Goal: Information Seeking & Learning: Learn about a topic

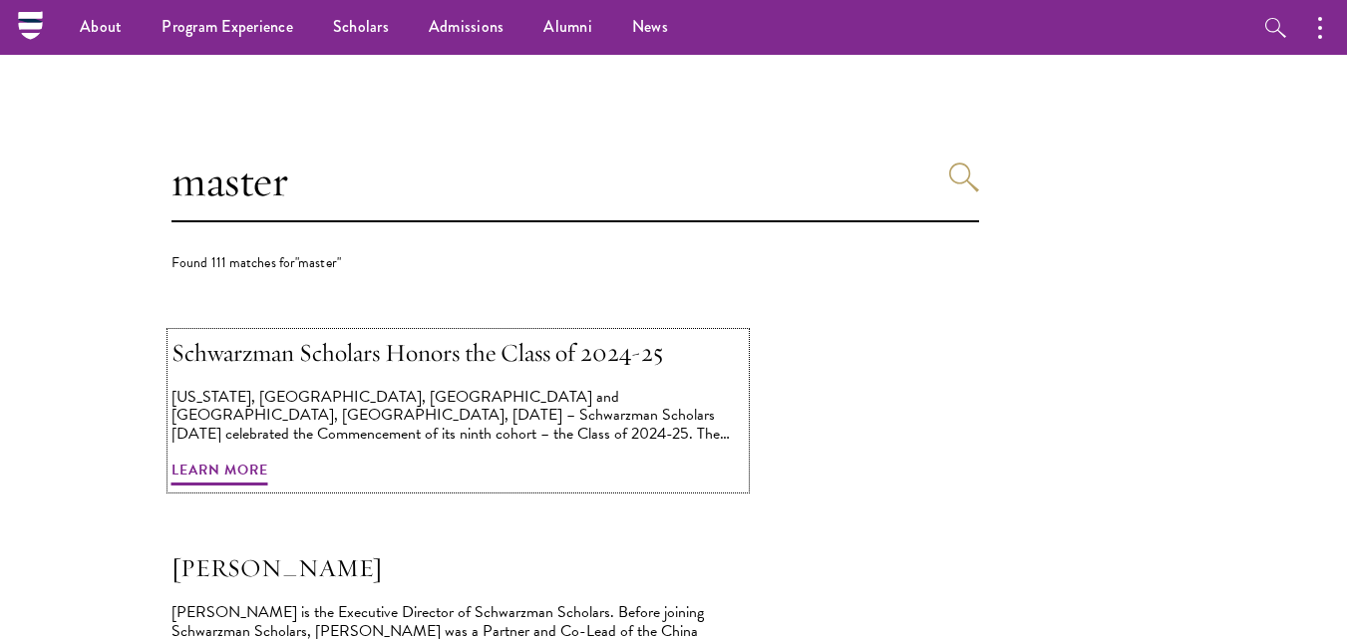
scroll to position [358, 0]
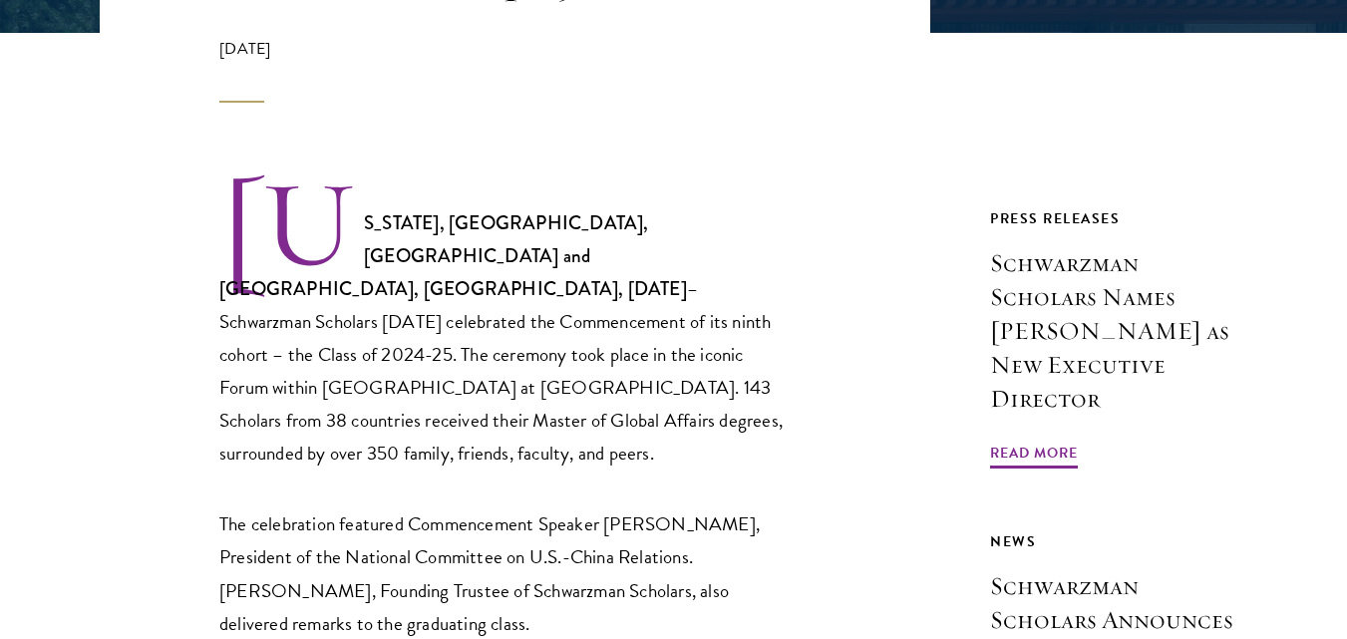
scroll to position [593, 0]
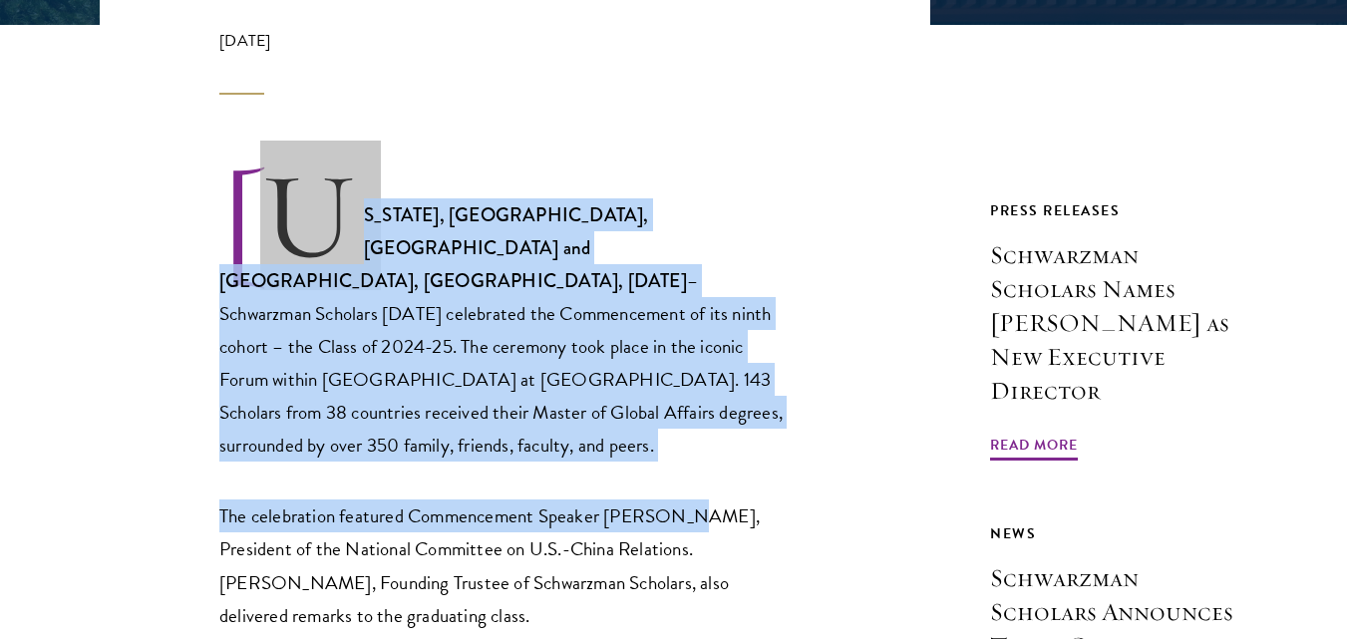
drag, startPoint x: 323, startPoint y: 212, endPoint x: 678, endPoint y: 410, distance: 406.2
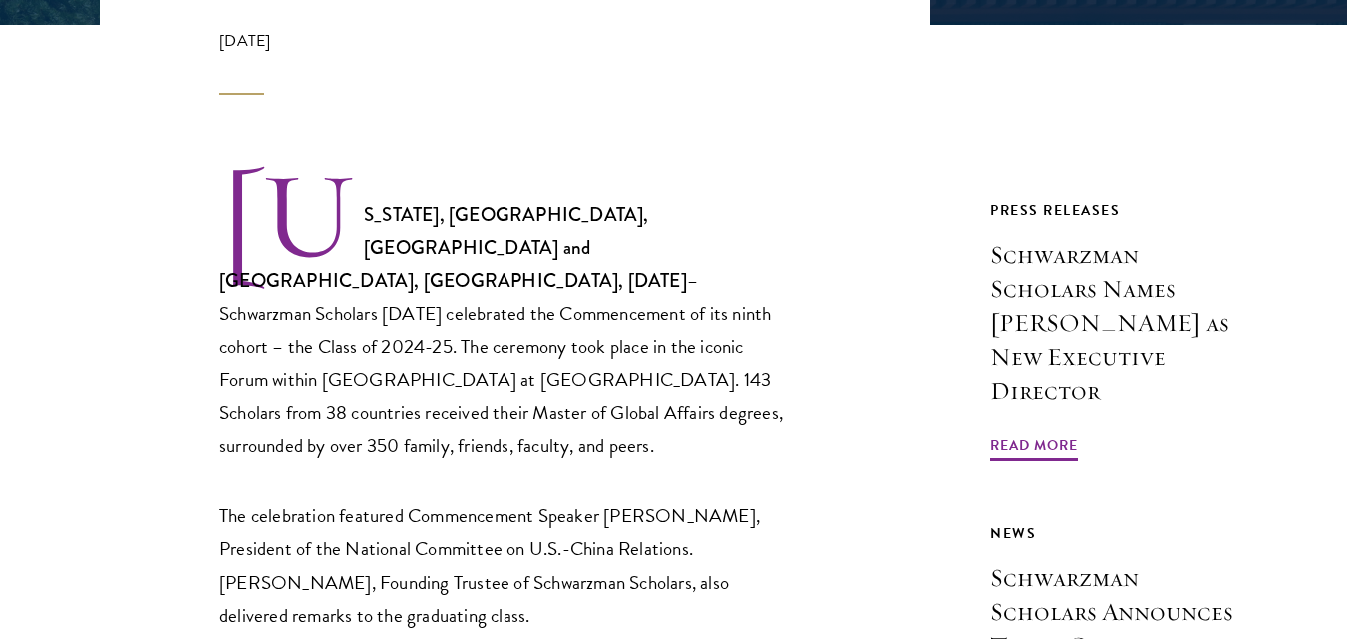
drag, startPoint x: 185, startPoint y: 227, endPoint x: 810, endPoint y: 376, distance: 641.7
drag, startPoint x: 202, startPoint y: 197, endPoint x: 825, endPoint y: 388, distance: 650.8
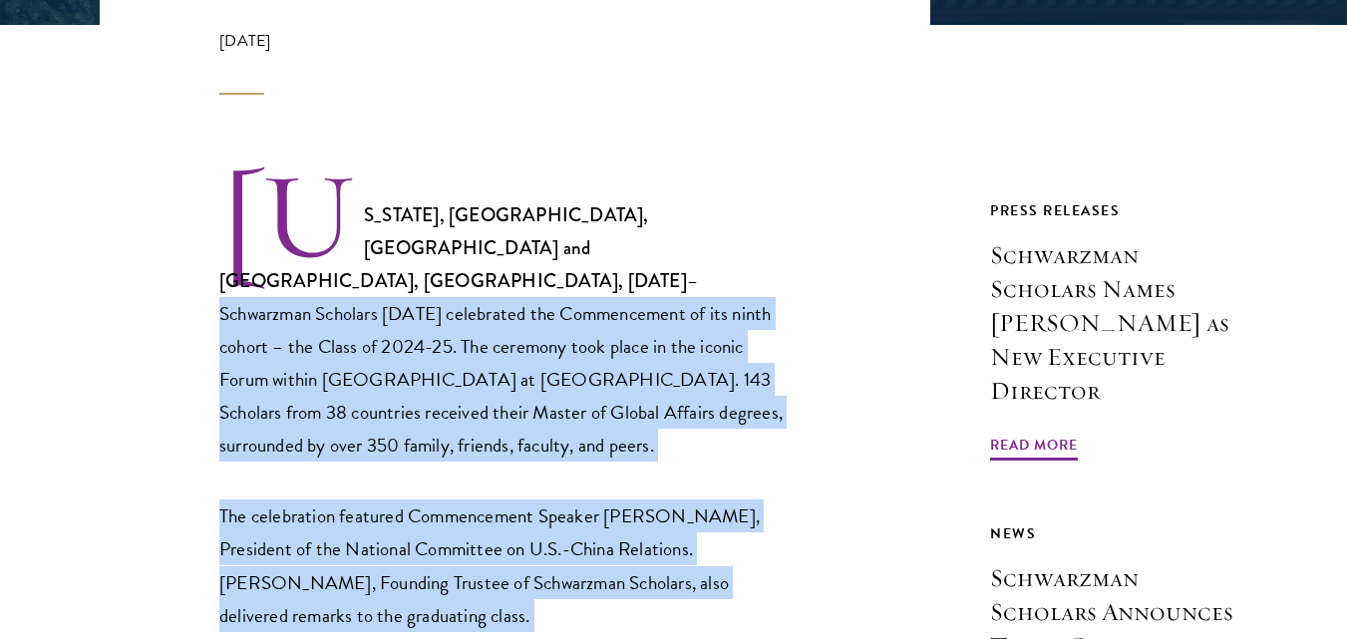
drag, startPoint x: 385, startPoint y: 249, endPoint x: 757, endPoint y: 568, distance: 490.1
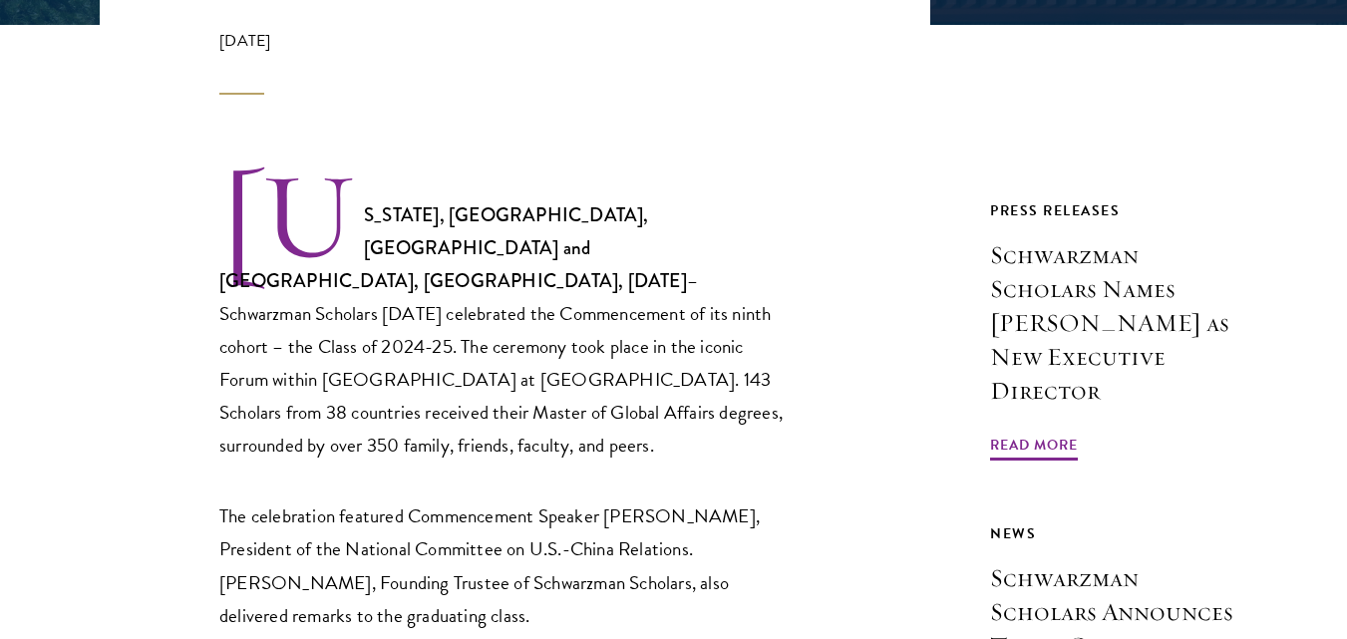
drag, startPoint x: 757, startPoint y: 564, endPoint x: 198, endPoint y: 29, distance: 773.7
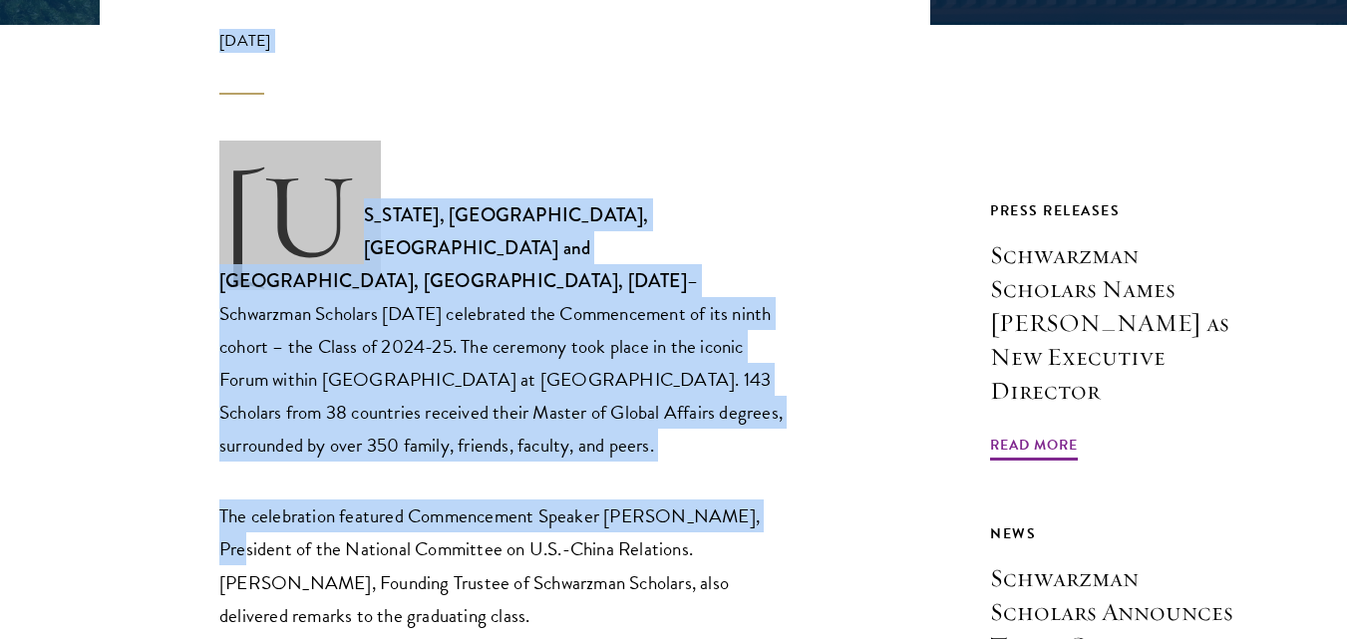
drag, startPoint x: 209, startPoint y: 43, endPoint x: 782, endPoint y: 403, distance: 676.2
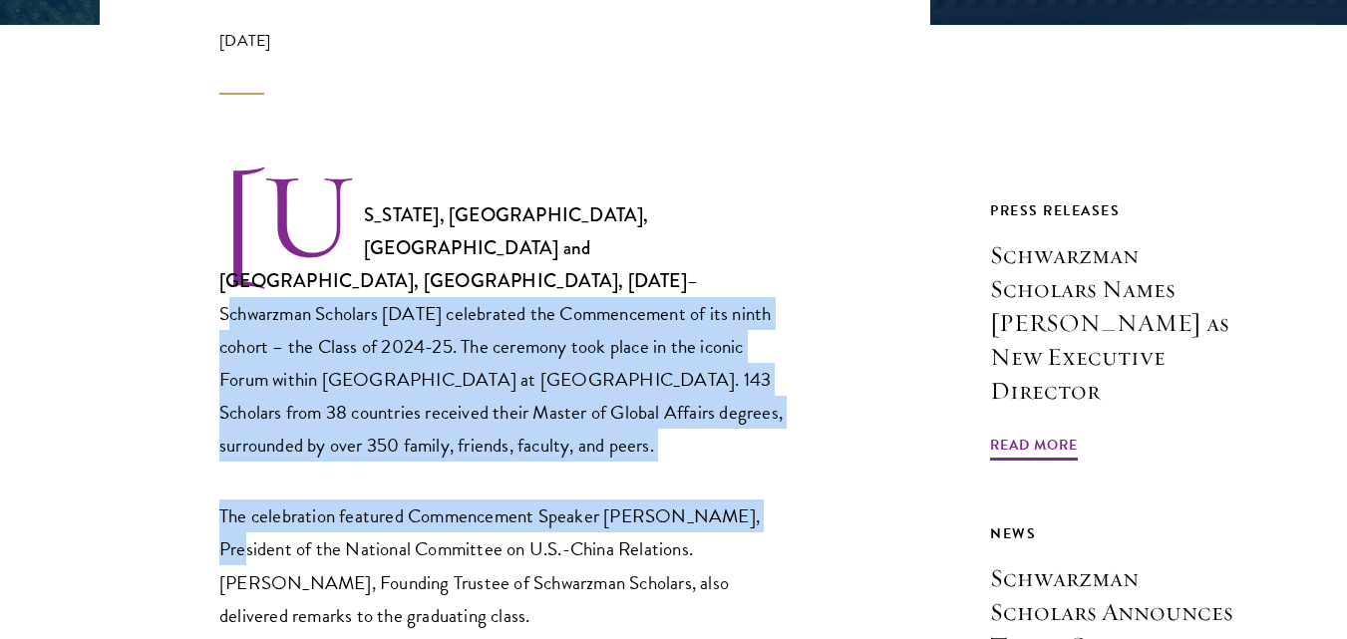
drag, startPoint x: 510, startPoint y: 273, endPoint x: 869, endPoint y: 399, distance: 380.4
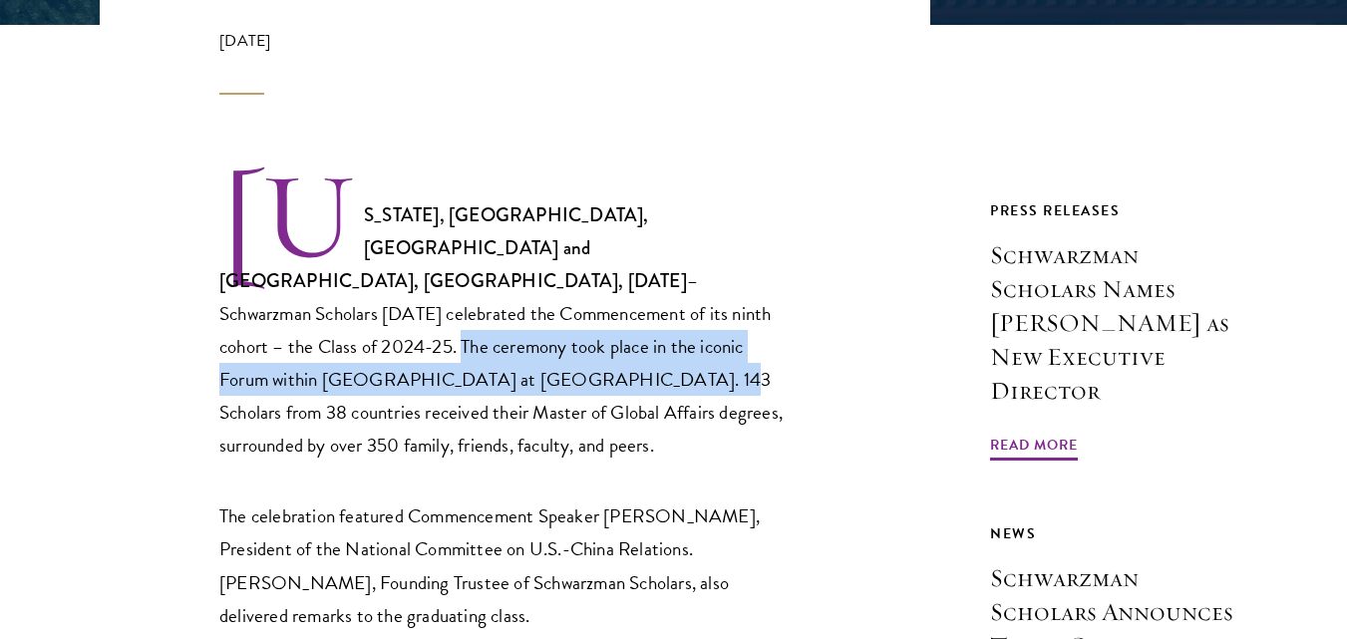
drag, startPoint x: 671, startPoint y: 279, endPoint x: 300, endPoint y: 343, distance: 376.4
click at [300, 343] on p "NEW YORK, NY, USA and BEIJING, CHINA, June 22, 2025 – Schwarzman Scholars today…" at bounding box center [503, 316] width 568 height 292
click at [294, 342] on p "NEW YORK, NY, USA and BEIJING, CHINA, June 22, 2025 – Schwarzman Scholars today…" at bounding box center [503, 316] width 568 height 292
drag, startPoint x: 678, startPoint y: 280, endPoint x: 734, endPoint y: 317, distance: 66.9
click at [734, 317] on p "NEW YORK, NY, USA and BEIJING, CHINA, June 22, 2025 – Schwarzman Scholars today…" at bounding box center [503, 316] width 568 height 292
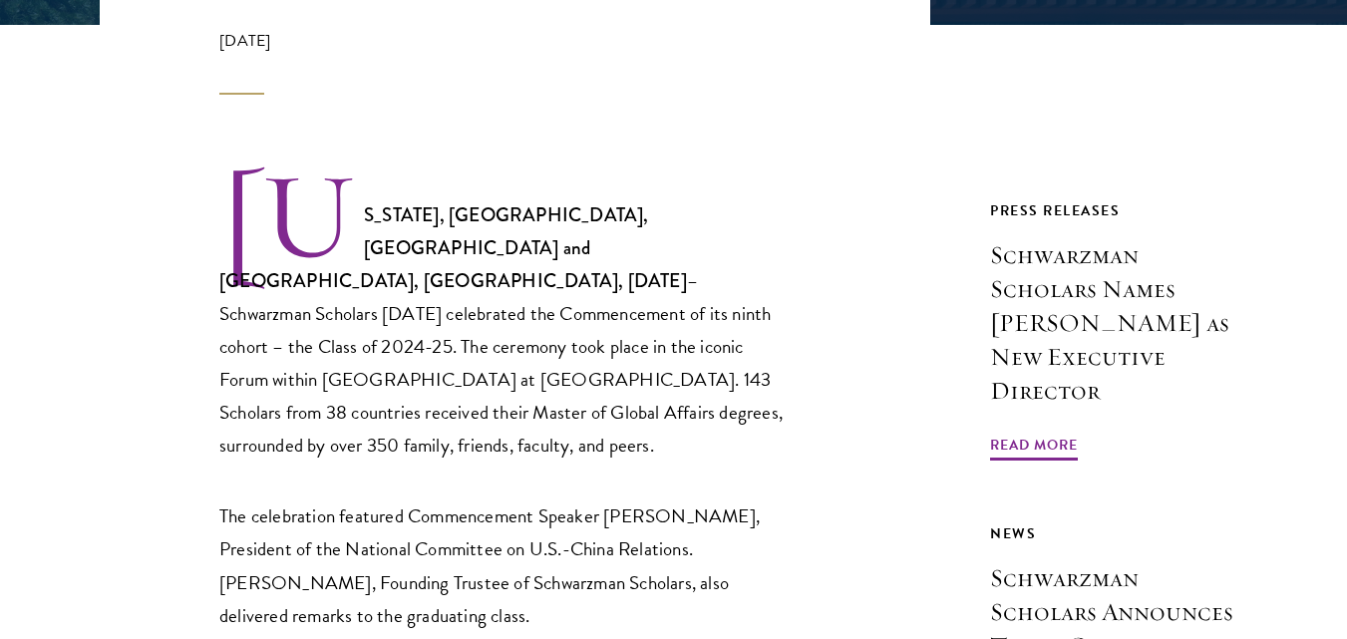
click at [648, 266] on p "NEW YORK, NY, USA and BEIJING, CHINA, June 22, 2025 – Schwarzman Scholars today…" at bounding box center [503, 316] width 568 height 292
drag, startPoint x: 663, startPoint y: 274, endPoint x: 694, endPoint y: 295, distance: 37.3
click at [694, 295] on p "NEW YORK, NY, USA and BEIJING, CHINA, June 22, 2025 – Schwarzman Scholars today…" at bounding box center [503, 316] width 568 height 292
click at [652, 275] on p "NEW YORK, NY, USA and BEIJING, CHINA, June 22, 2025 – Schwarzman Scholars today…" at bounding box center [503, 316] width 568 height 292
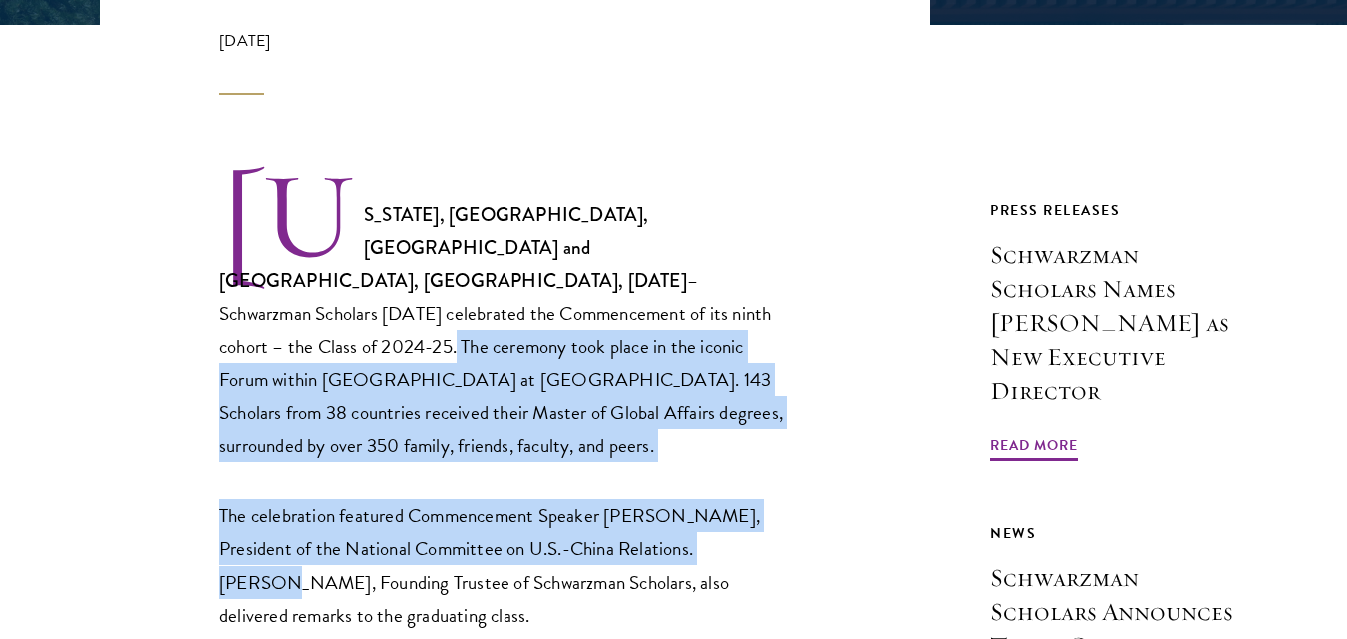
drag, startPoint x: 669, startPoint y: 283, endPoint x: 718, endPoint y: 473, distance: 195.7
click at [233, 500] on p "The celebration featured Commencement Speaker Stephen A. Orlins, President of t…" at bounding box center [503, 566] width 568 height 132
drag, startPoint x: 221, startPoint y: 452, endPoint x: 607, endPoint y: 555, distance: 399.6
click at [607, 555] on p "The celebration featured Commencement Speaker Stephen A. Orlins, President of t…" at bounding box center [503, 566] width 568 height 132
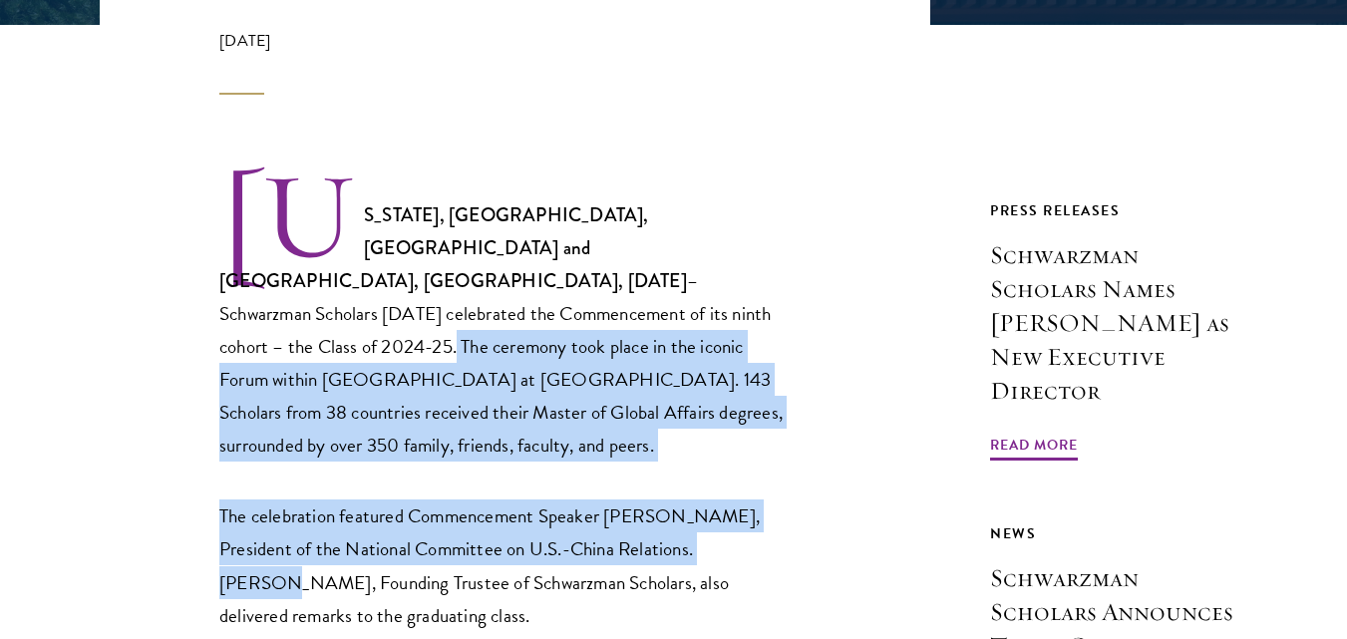
click at [607, 555] on p "The celebration featured Commencement Speaker Stephen A. Orlins, President of t…" at bounding box center [503, 566] width 568 height 132
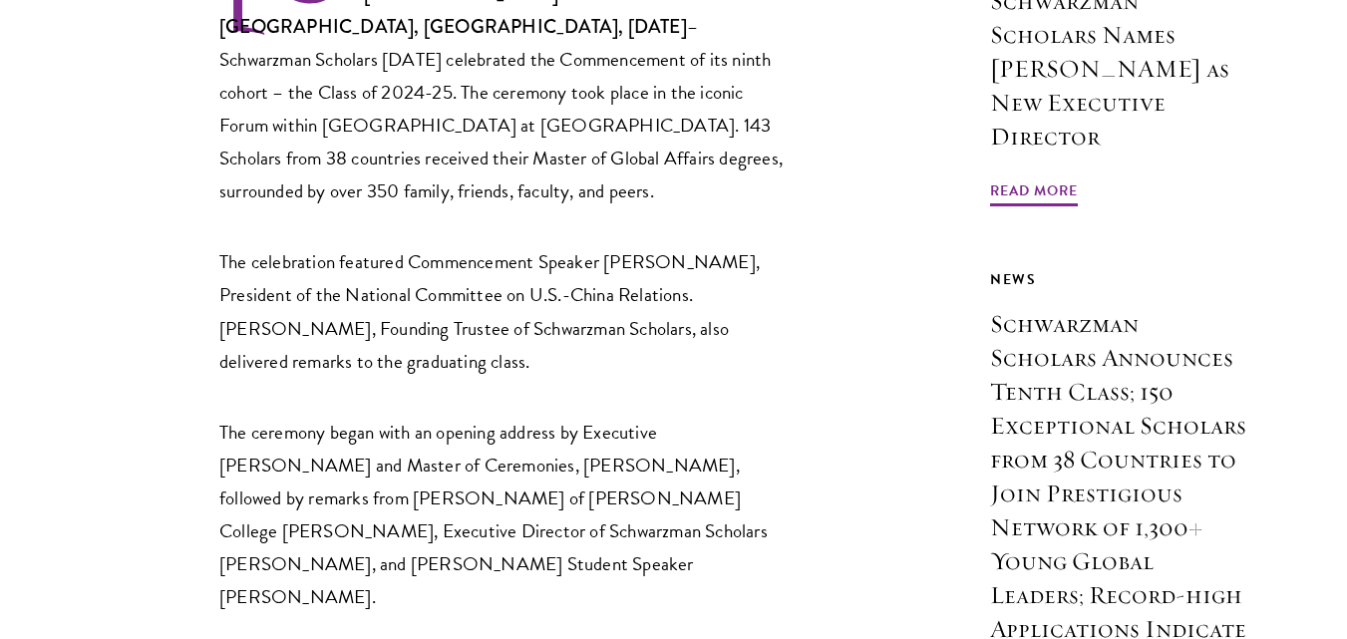
scroll to position [864, 0]
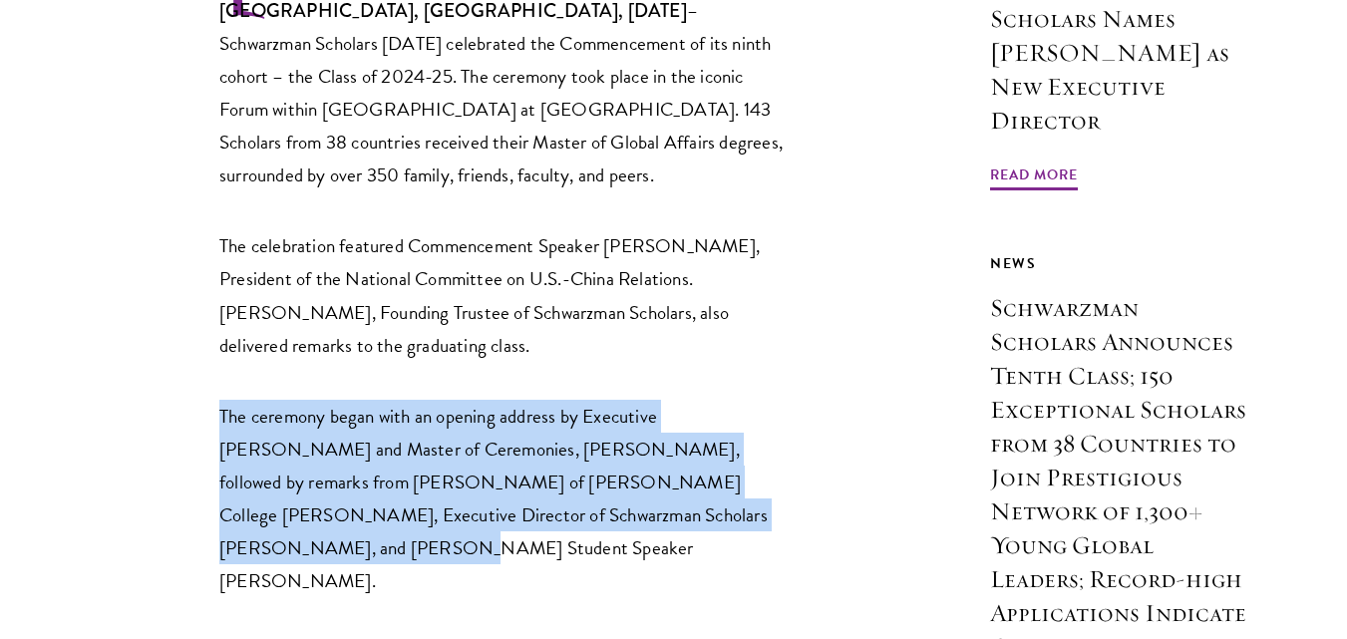
drag, startPoint x: 214, startPoint y: 351, endPoint x: 746, endPoint y: 450, distance: 540.6
click at [746, 450] on p "The ceremony began with an opening address by Executive Dean and Master of Cere…" at bounding box center [503, 498] width 568 height 197
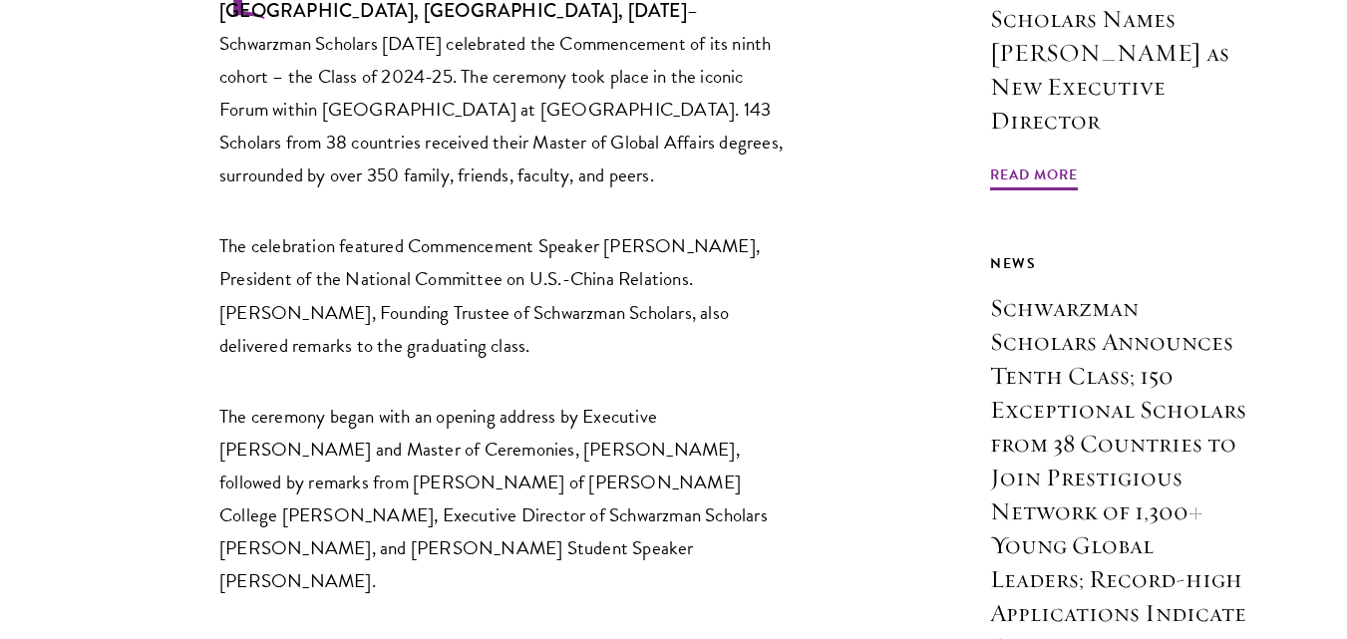
click at [252, 400] on p "The ceremony began with an opening address by Executive Dean and Master of Cere…" at bounding box center [503, 498] width 568 height 197
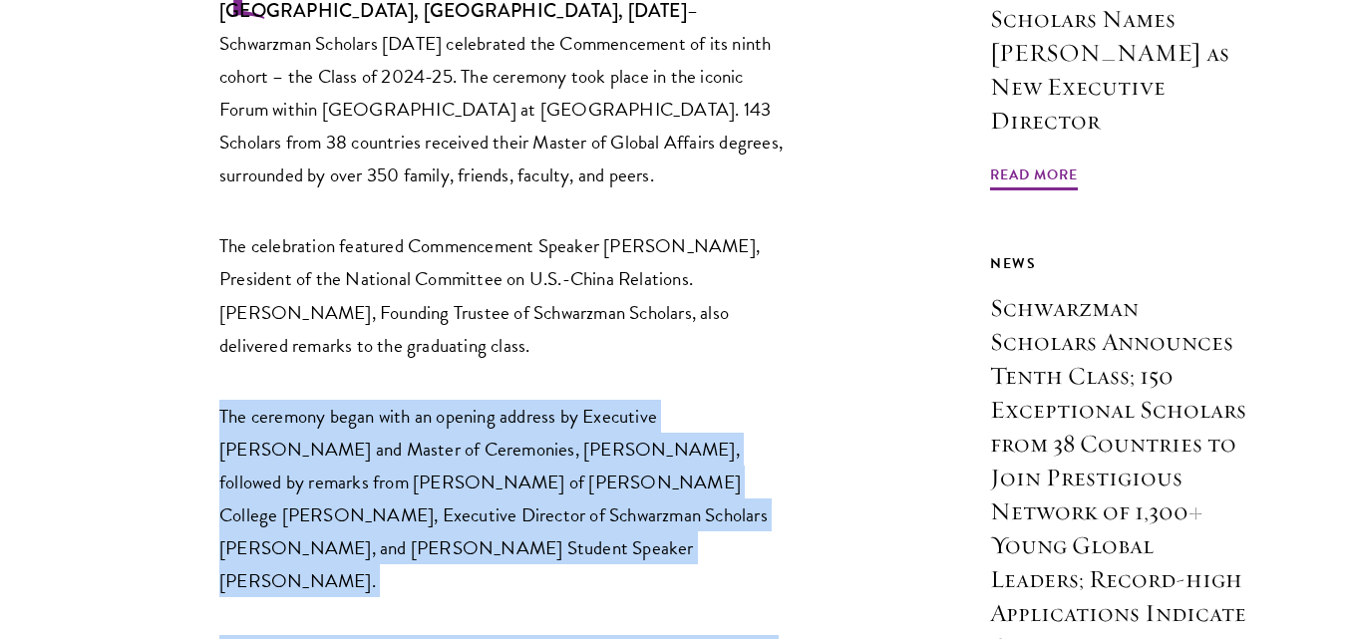
drag, startPoint x: 176, startPoint y: 339, endPoint x: 759, endPoint y: 592, distance: 636.0
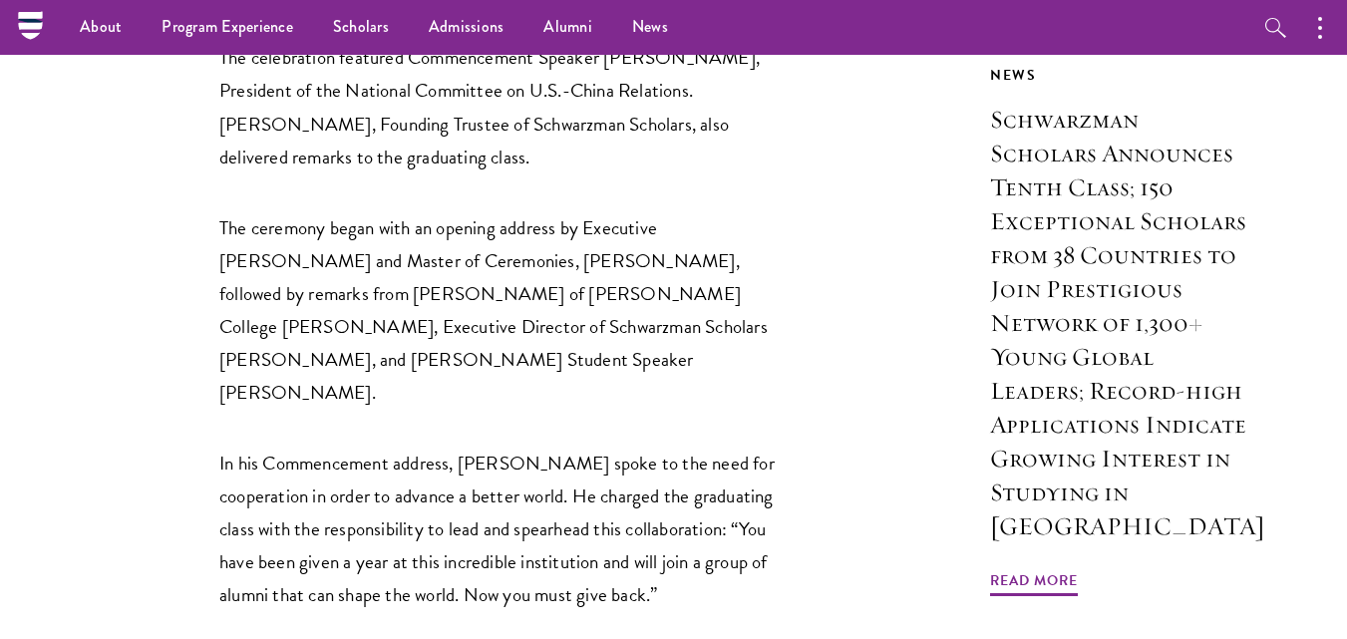
scroll to position [1036, 0]
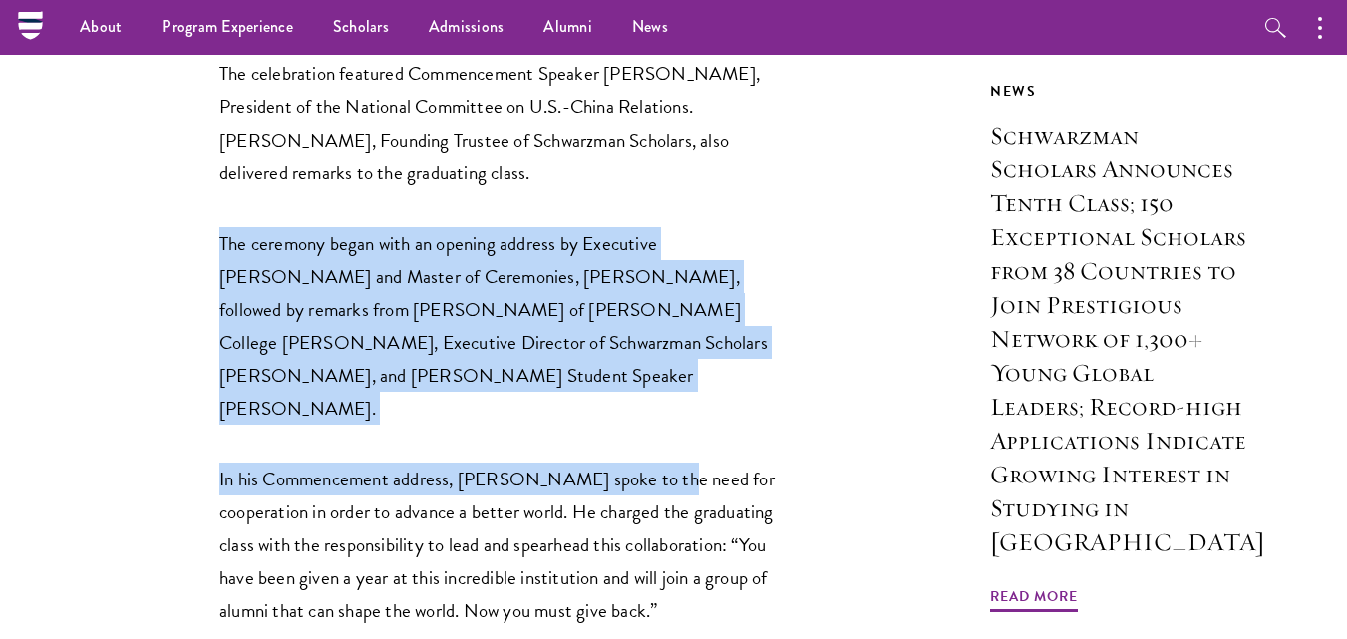
drag, startPoint x: 166, startPoint y: 167, endPoint x: 648, endPoint y: 362, distance: 520.8
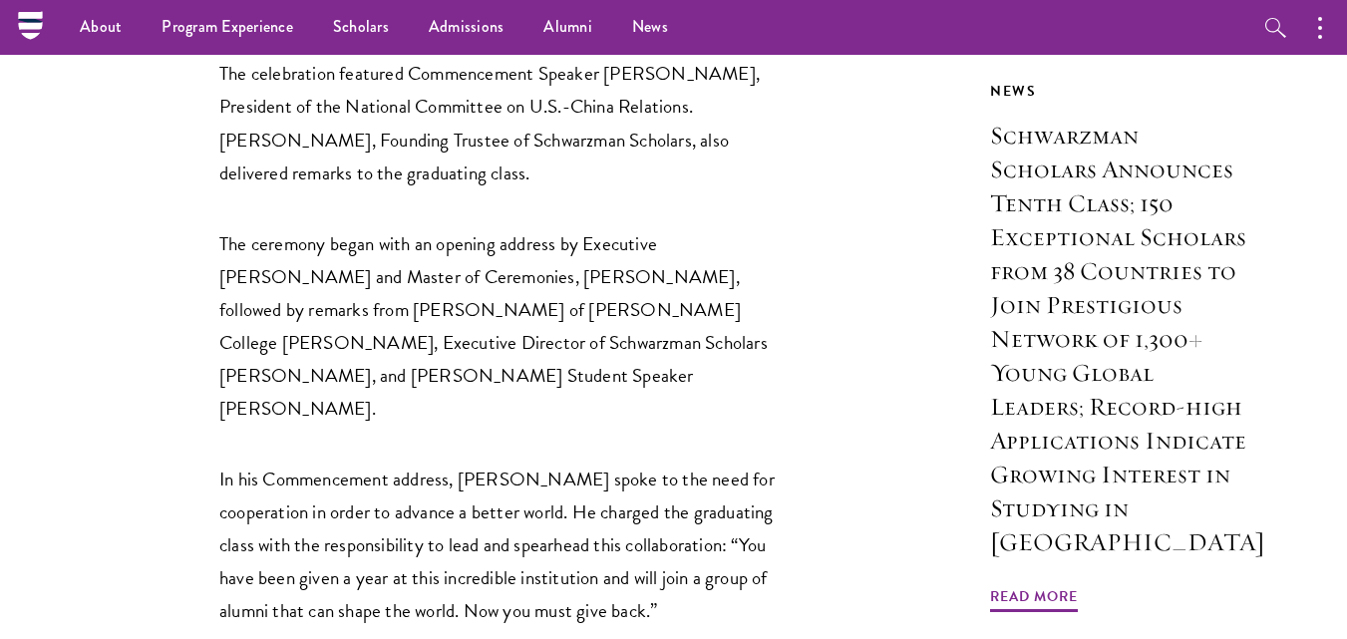
click at [627, 463] on p "In his Commencement address, Orlins spoke to the need for cooperation in order …" at bounding box center [503, 545] width 568 height 165
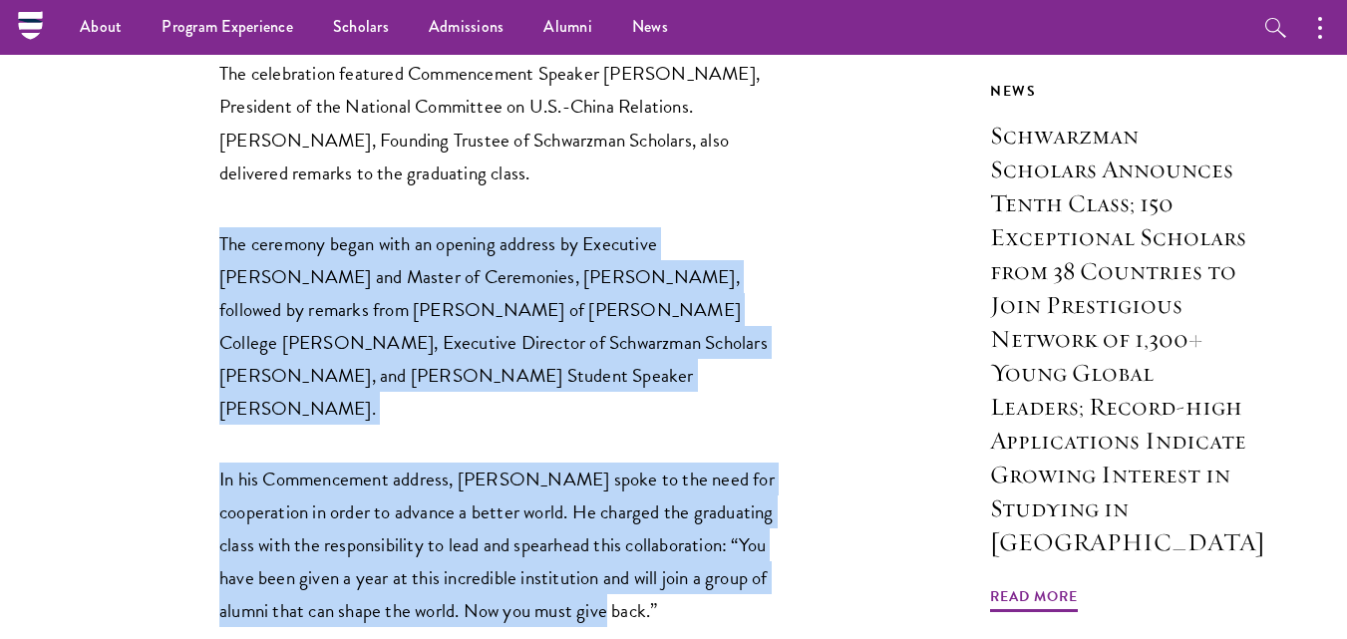
drag, startPoint x: 546, startPoint y: 486, endPoint x: 99, endPoint y: 181, distance: 541.1
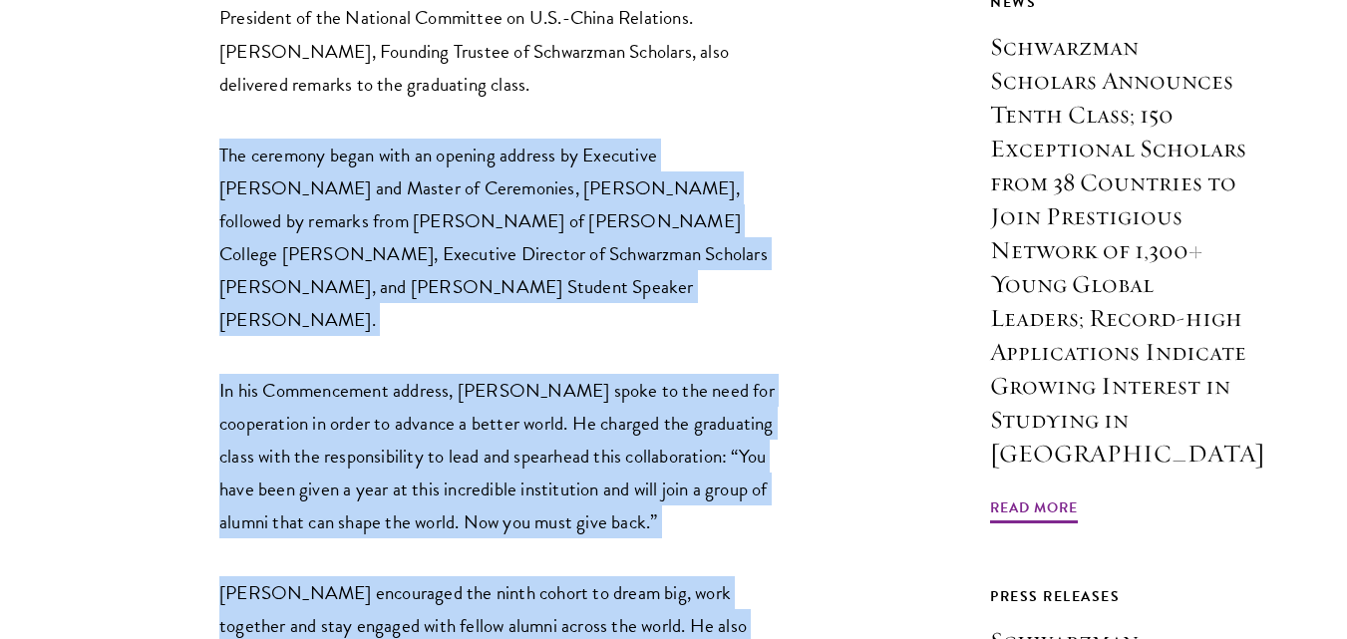
scroll to position [1264, 0]
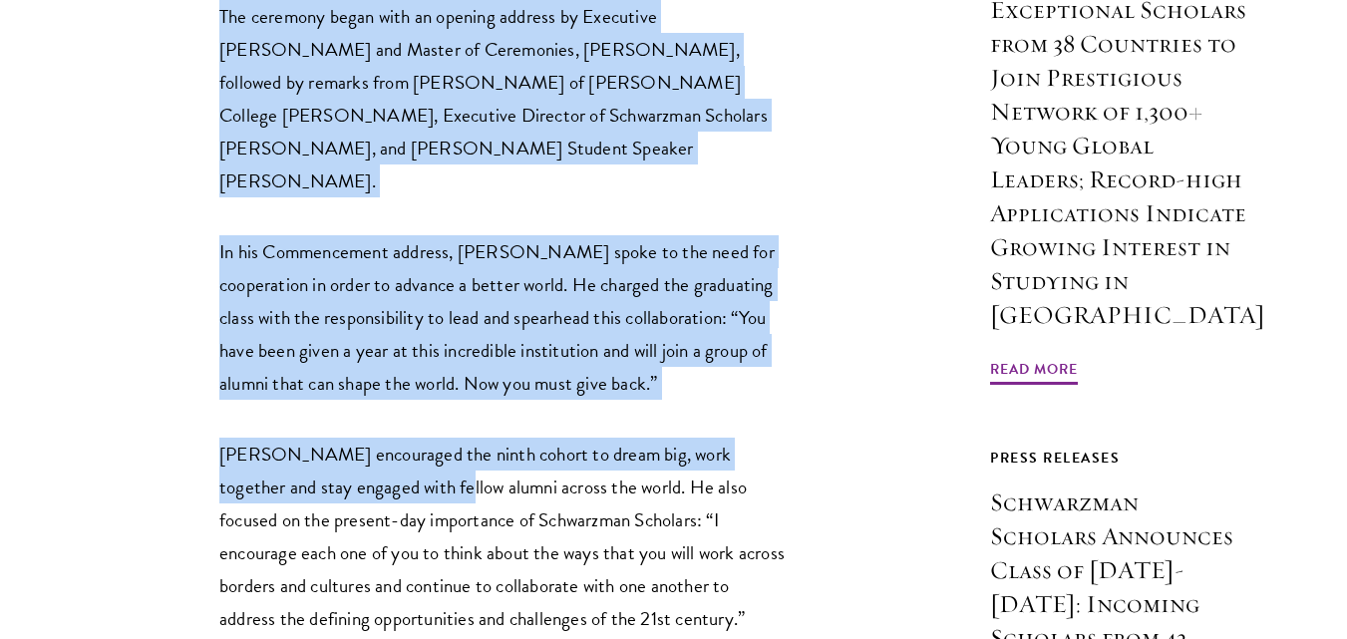
drag, startPoint x: 151, startPoint y: 183, endPoint x: 389, endPoint y: 340, distance: 285.2
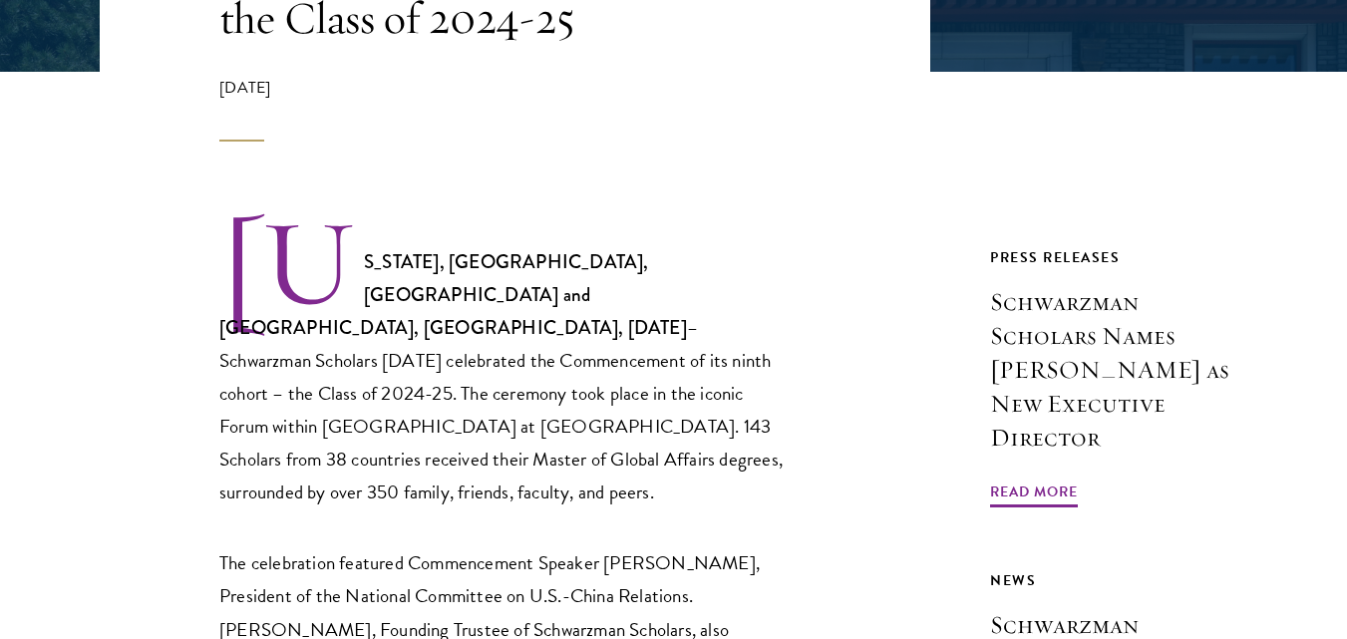
scroll to position [608, 0]
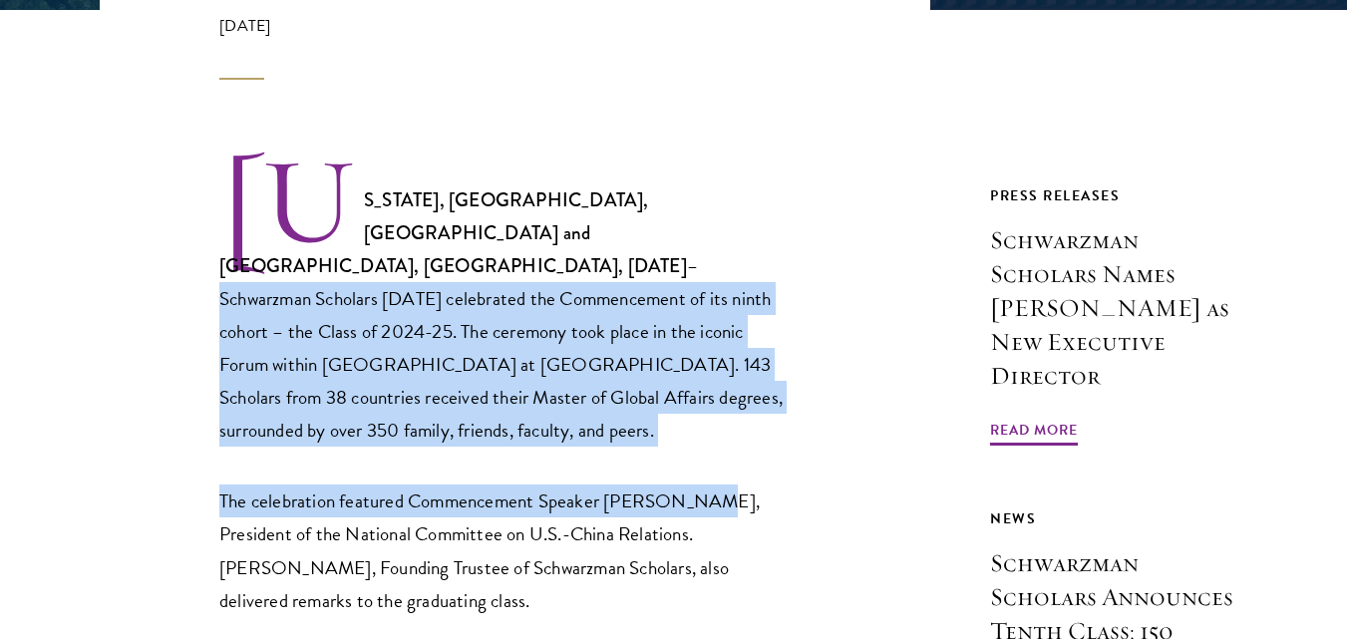
drag, startPoint x: 386, startPoint y: 234, endPoint x: 693, endPoint y: 407, distance: 352.3
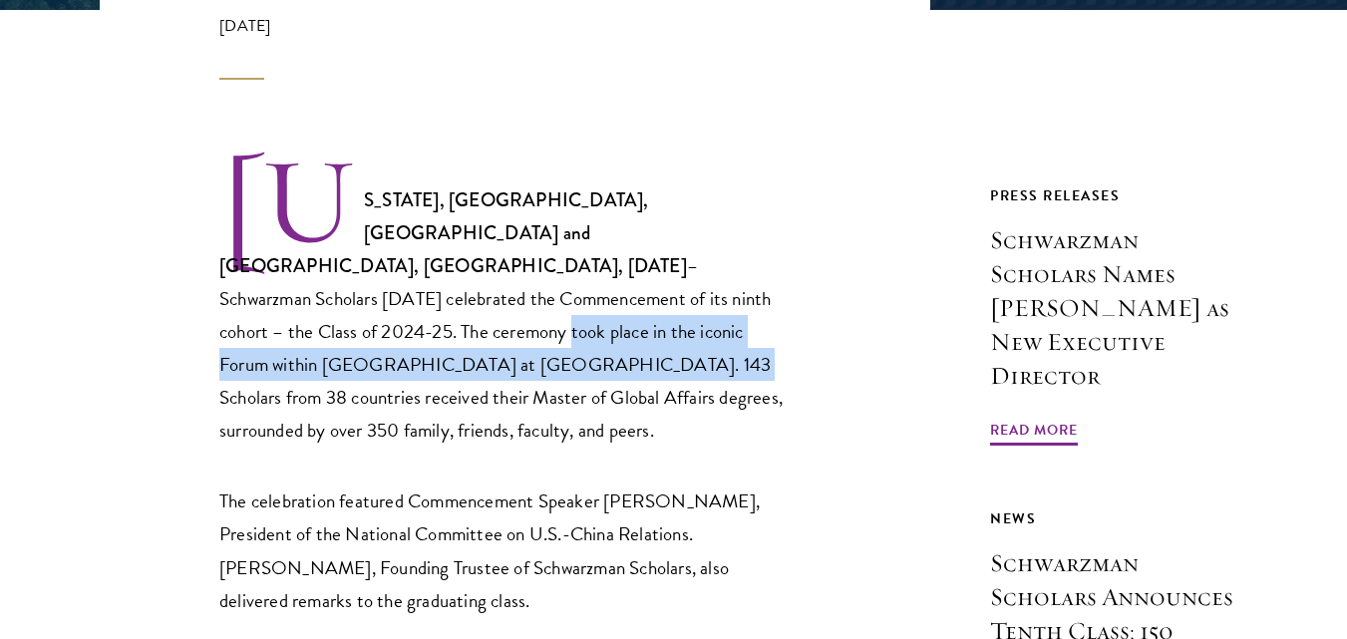
drag, startPoint x: 221, startPoint y: 300, endPoint x: 309, endPoint y: 337, distance: 95.2
click at [309, 337] on p "NEW YORK, NY, USA and BEIJING, CHINA, June 22, 2025 – Schwarzman Scholars today…" at bounding box center [503, 301] width 568 height 292
click at [305, 335] on p "NEW YORK, NY, USA and BEIJING, CHINA, June 22, 2025 – Schwarzman Scholars today…" at bounding box center [503, 301] width 568 height 292
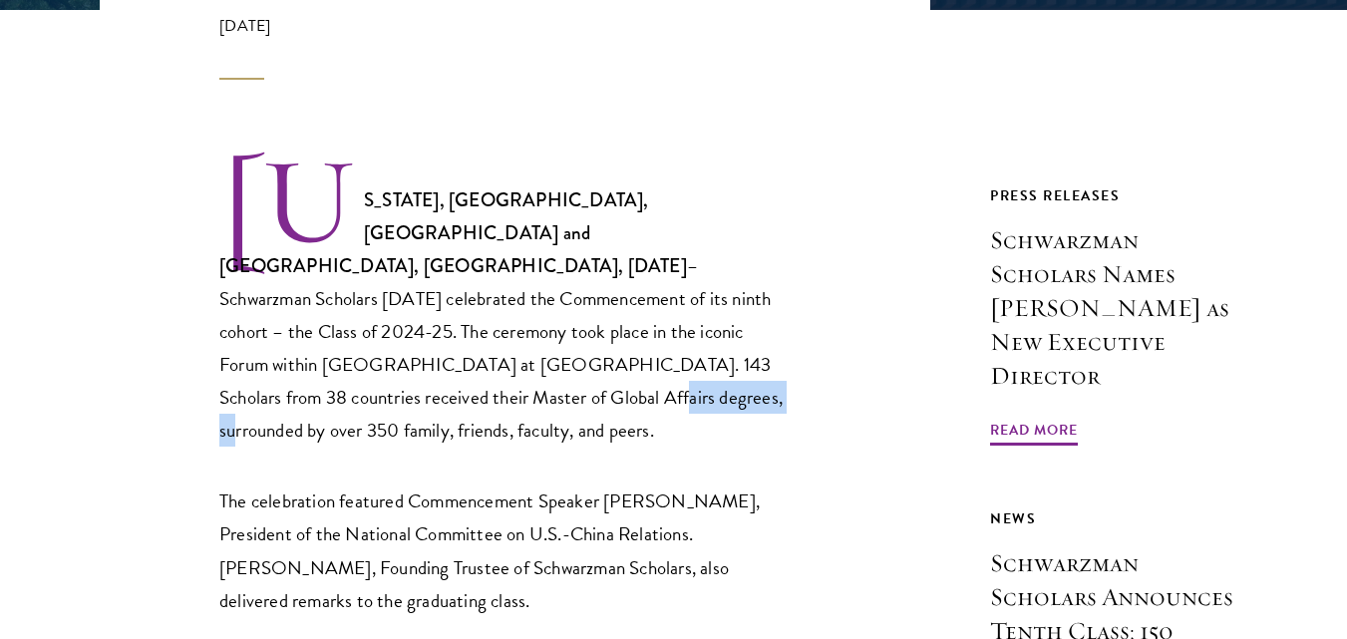
drag, startPoint x: 221, startPoint y: 368, endPoint x: 337, endPoint y: 375, distance: 115.9
click at [337, 375] on p "NEW YORK, NY, USA and BEIJING, CHINA, June 22, 2025 – Schwarzman Scholars today…" at bounding box center [503, 301] width 568 height 292
click at [343, 363] on p "NEW YORK, NY, USA and BEIJING, CHINA, June 22, 2025 – Schwarzman Scholars today…" at bounding box center [503, 301] width 568 height 292
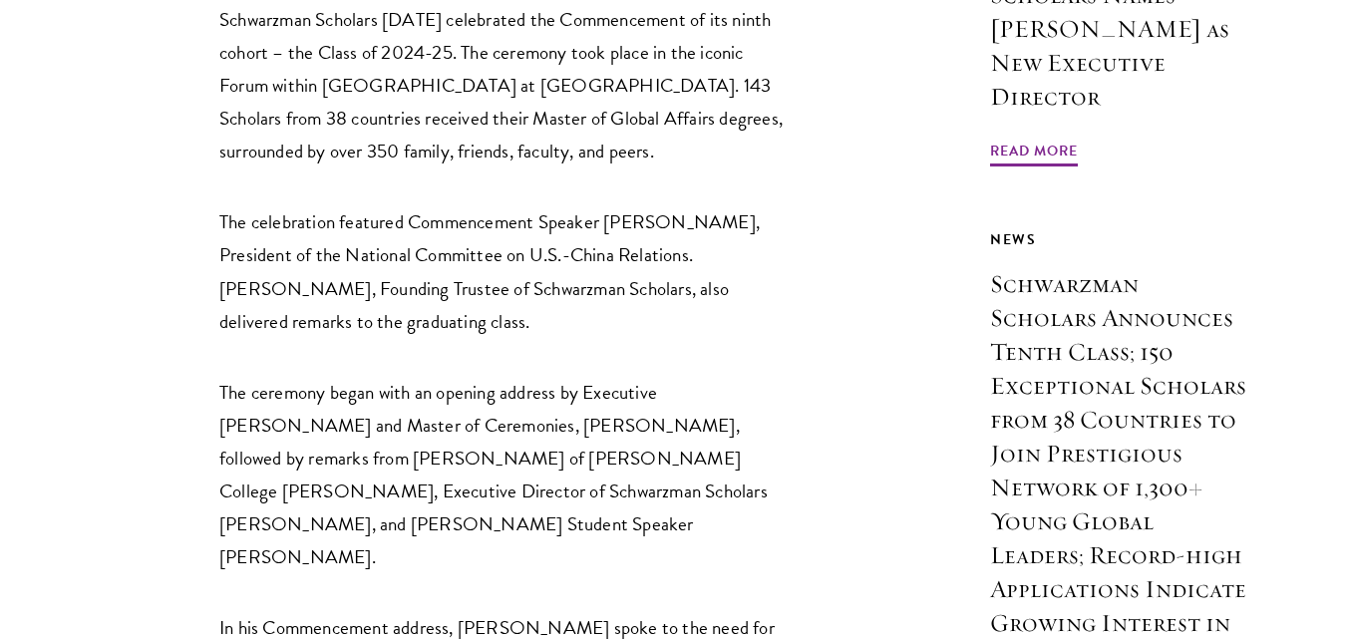
scroll to position [927, 0]
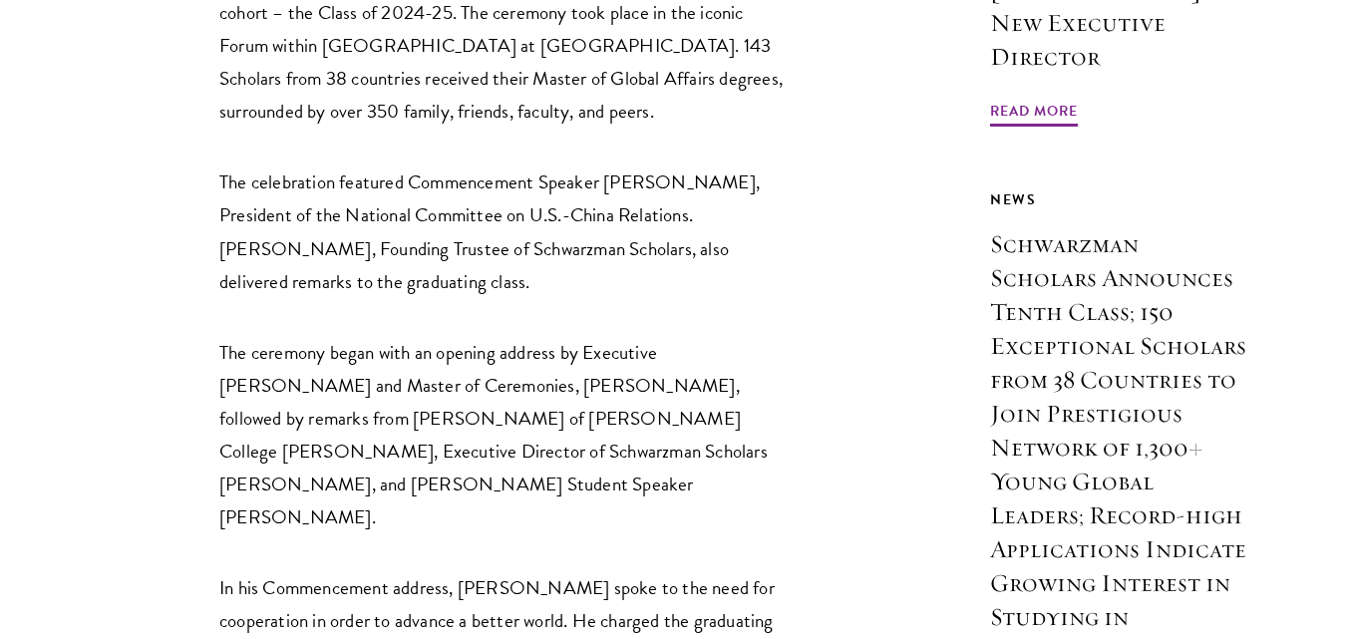
drag, startPoint x: 1361, startPoint y: 625, endPoint x: 296, endPoint y: 211, distance: 1142.7
click at [296, 213] on p "The celebration featured Commencement Speaker Stephen A. Orlins, President of t…" at bounding box center [503, 232] width 568 height 132
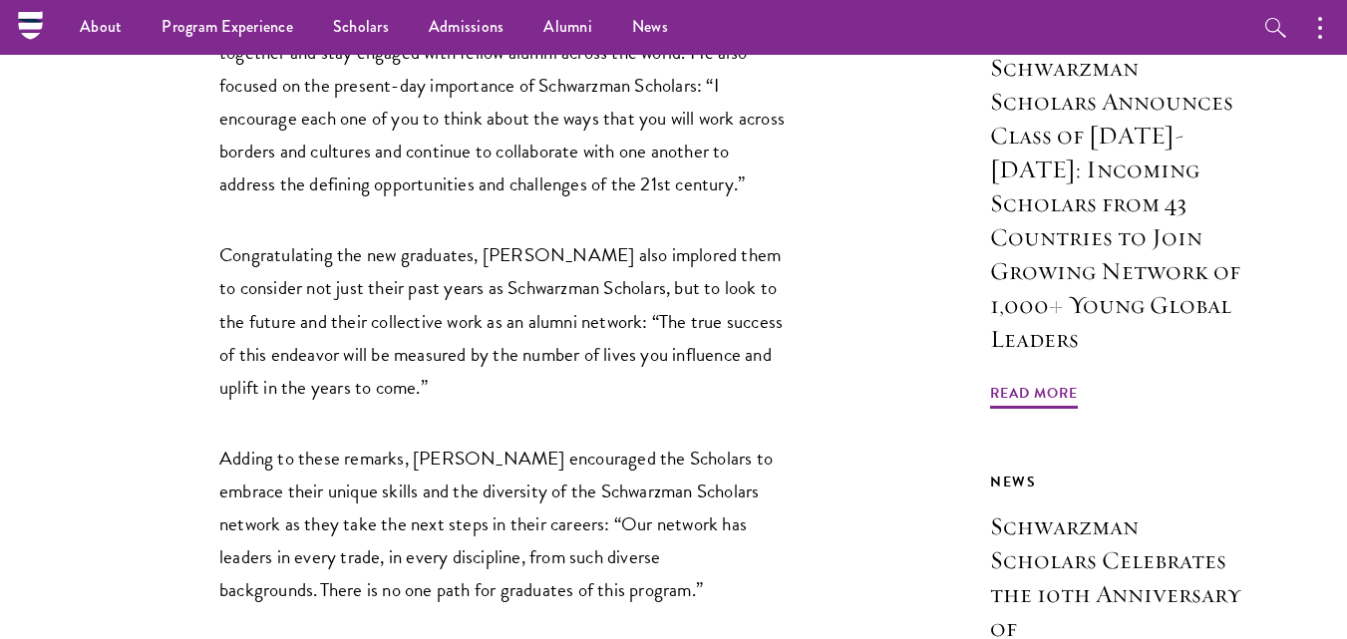
scroll to position [0, 0]
